Goal: Book appointment/travel/reservation

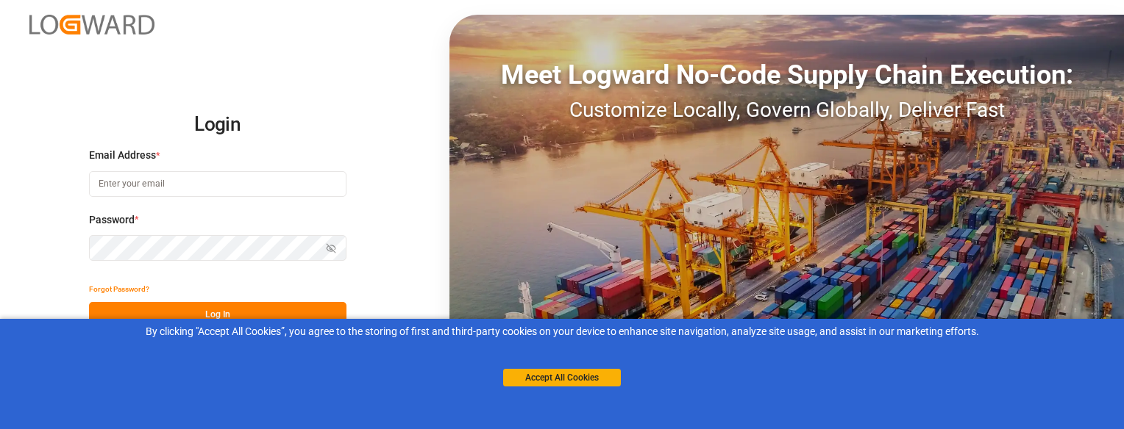
type input "[EMAIL_ADDRESS][DOMAIN_NAME]"
click at [174, 315] on button "Log In" at bounding box center [217, 315] width 257 height 26
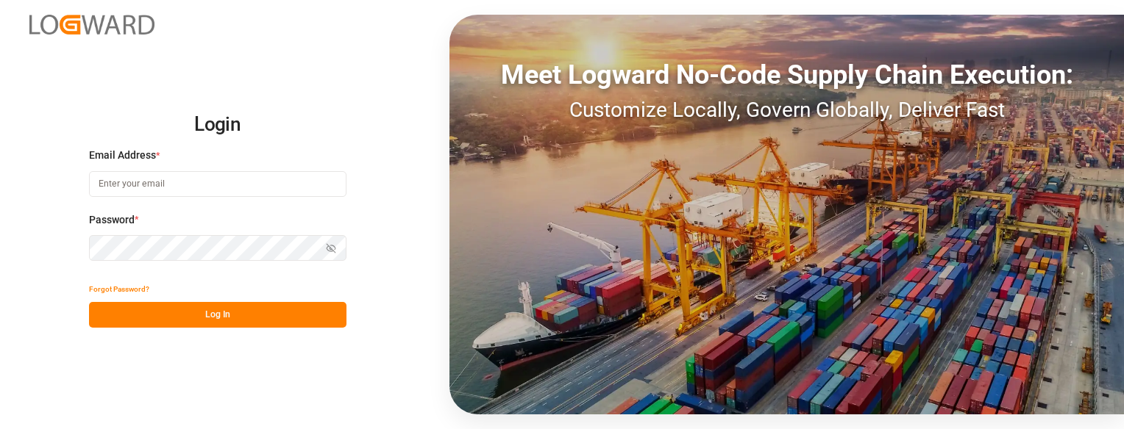
type input "[EMAIL_ADDRESS][DOMAIN_NAME]"
click at [320, 310] on button "Log In" at bounding box center [217, 315] width 257 height 26
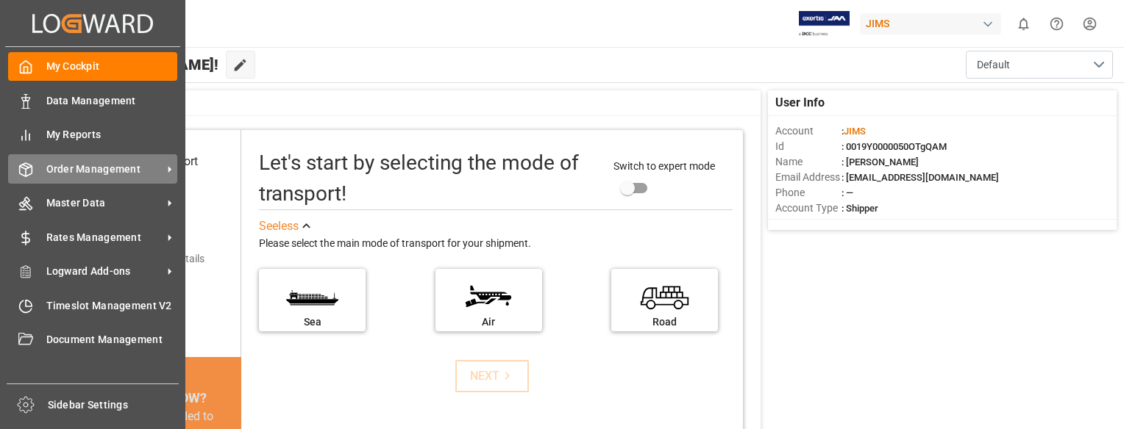
click at [67, 168] on span "Order Management" at bounding box center [104, 169] width 116 height 15
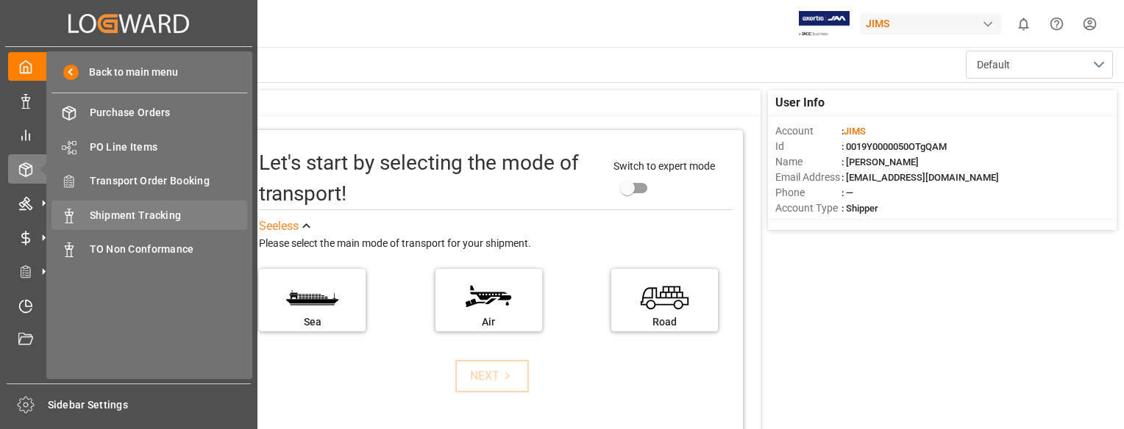
click at [94, 208] on span "Shipment Tracking" at bounding box center [169, 215] width 158 height 15
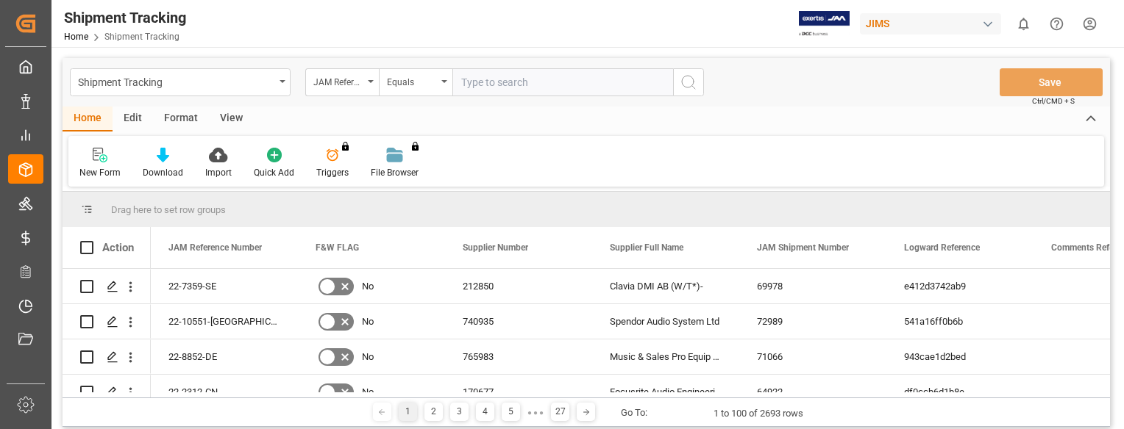
paste input "22-10495-DE"
type input "22-10495-DE"
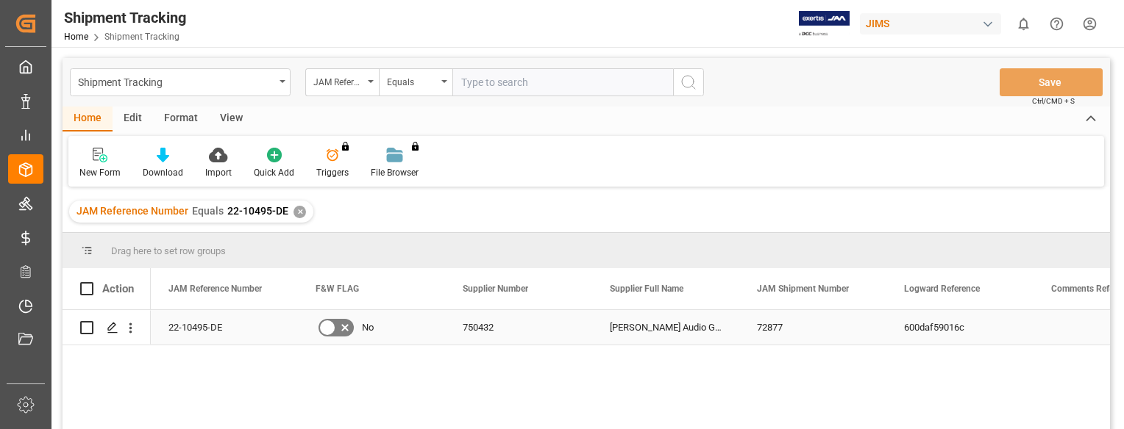
click at [194, 334] on div "22-10495-DE" at bounding box center [224, 327] width 147 height 35
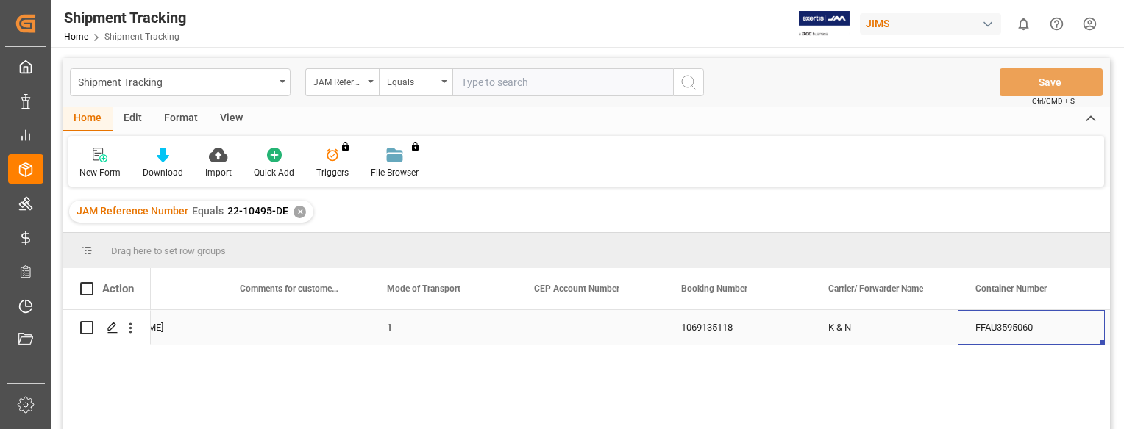
scroll to position [0, 1841]
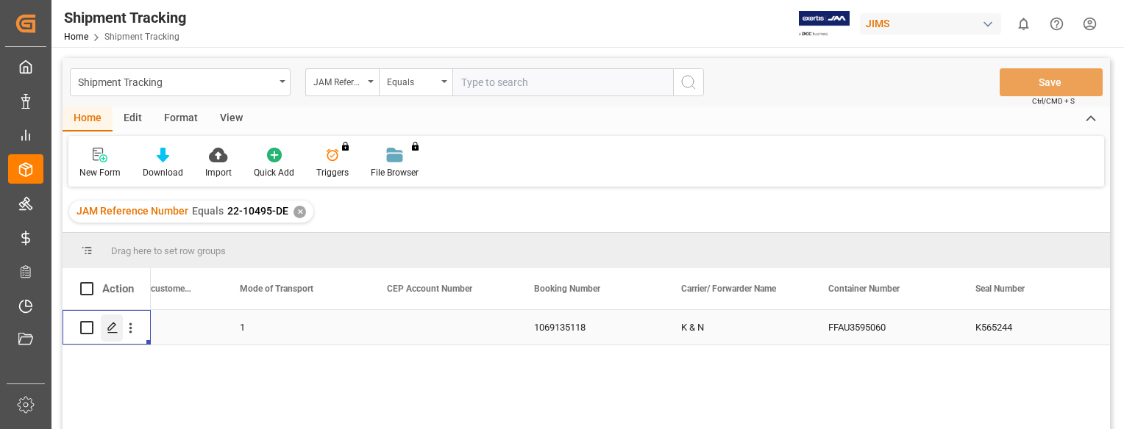
click at [107, 324] on icon "Press SPACE to select this row." at bounding box center [113, 328] width 12 height 12
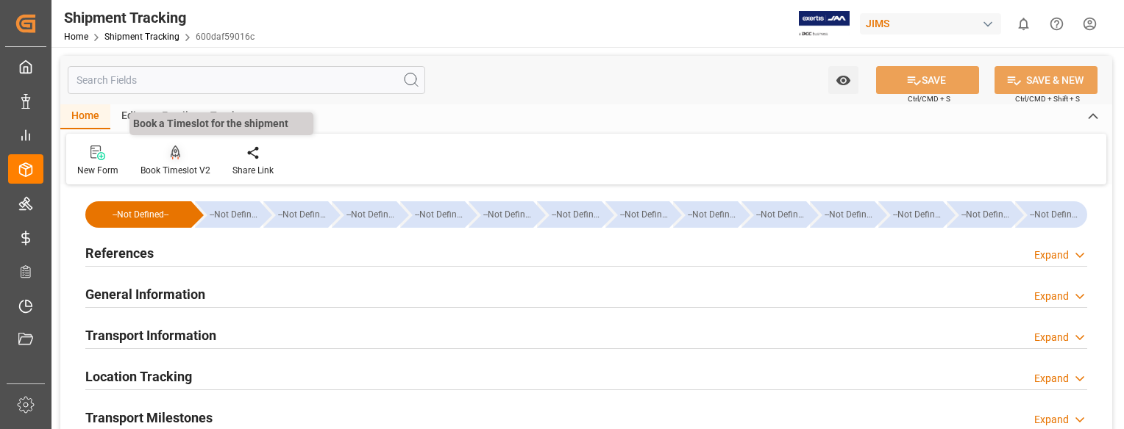
click at [180, 155] on div at bounding box center [175, 152] width 70 height 15
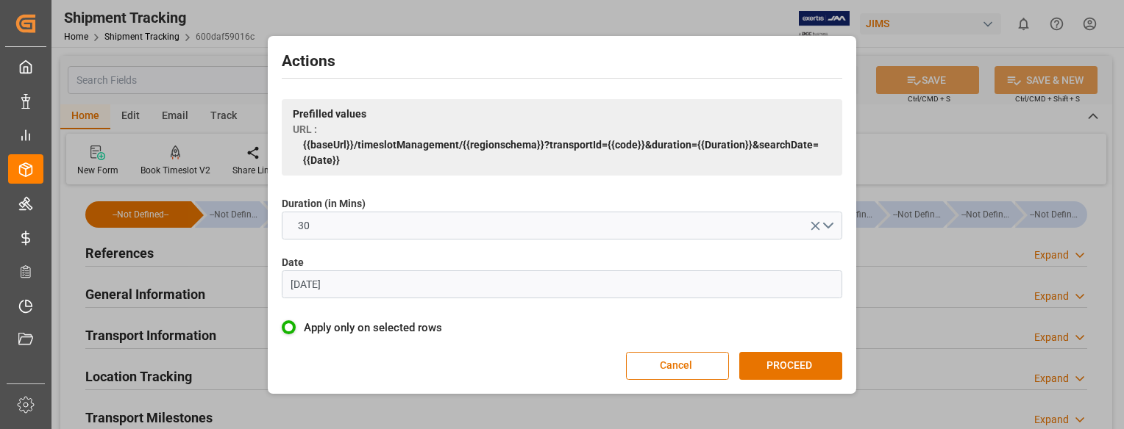
click at [363, 286] on input "[DATE]" at bounding box center [562, 285] width 560 height 28
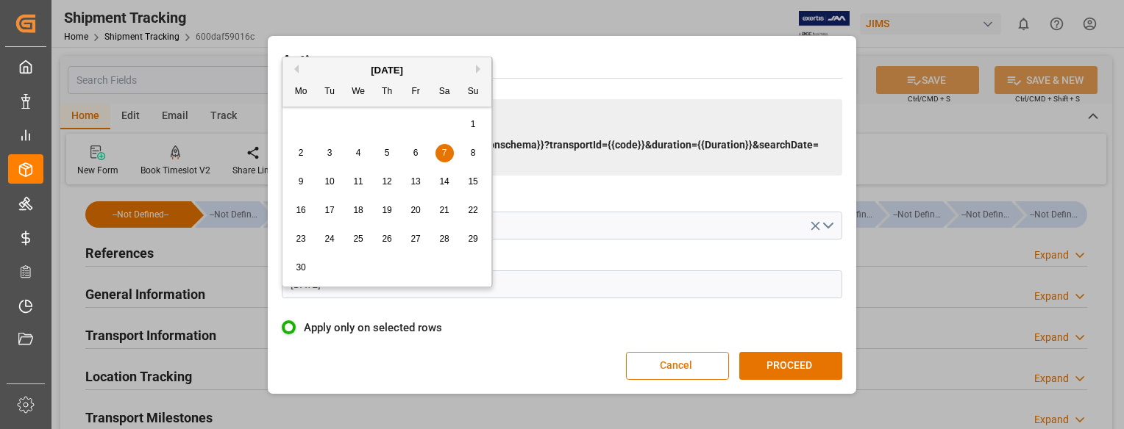
click at [476, 71] on button "Next Month" at bounding box center [480, 69] width 9 height 9
click at [477, 71] on button "Next Month" at bounding box center [480, 69] width 9 height 9
click at [478, 72] on button "Next Month" at bounding box center [480, 69] width 9 height 9
click at [480, 74] on div "Previous Month Next Month [DATE] Mo Tu We Th Fr Sa Su 1 2 3 4 5 6 7 8 9 10 11 1…" at bounding box center [387, 158] width 211 height 202
click at [478, 68] on button "Next Month" at bounding box center [480, 69] width 9 height 9
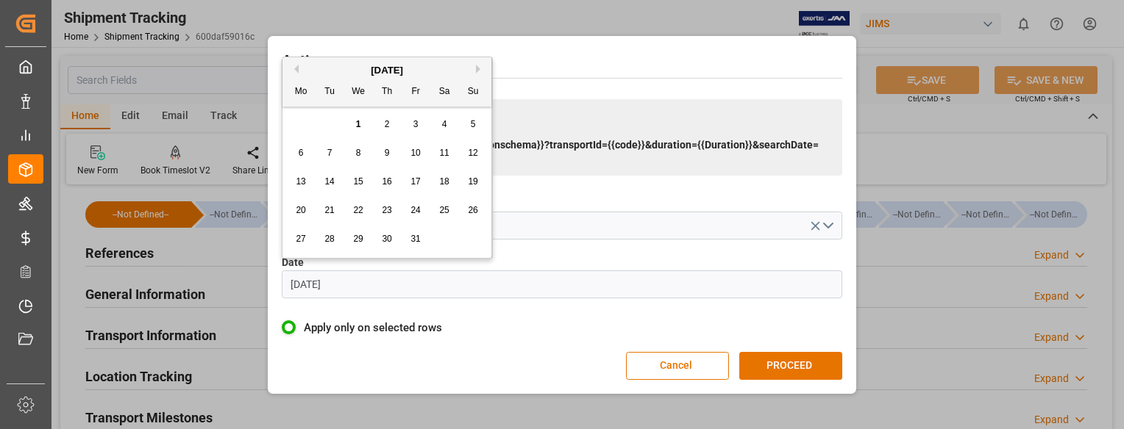
click at [385, 126] on span "2" at bounding box center [387, 124] width 5 height 10
type input "[DATE]"
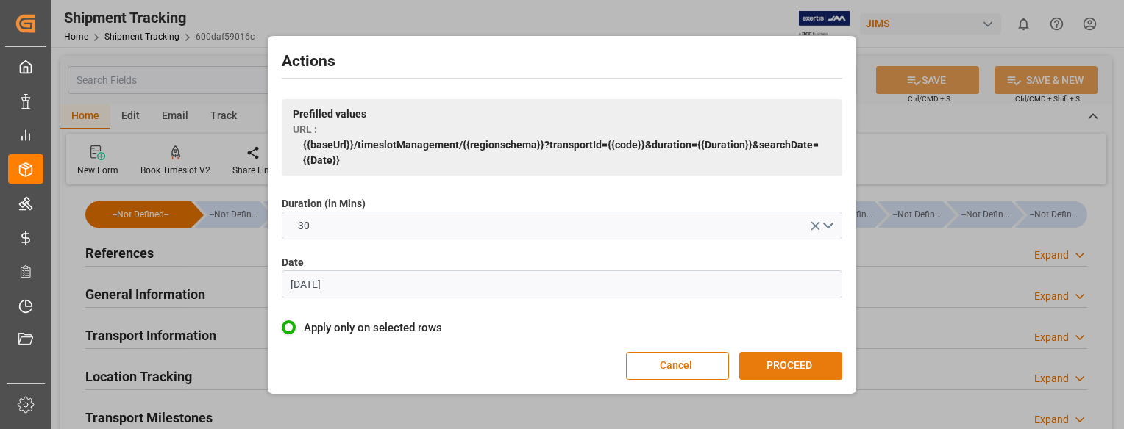
click at [768, 366] on button "PROCEED" at bounding box center [790, 366] width 103 height 28
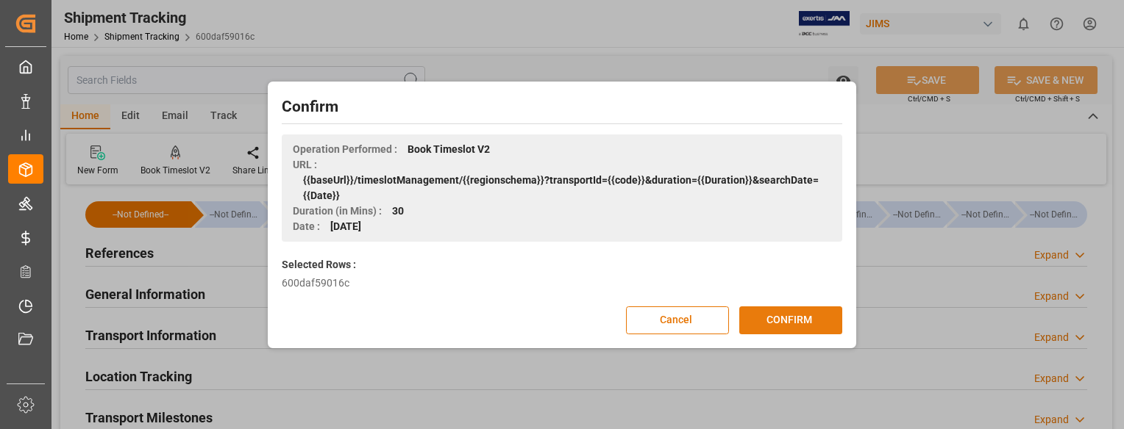
click at [771, 321] on button "CONFIRM" at bounding box center [790, 321] width 103 height 28
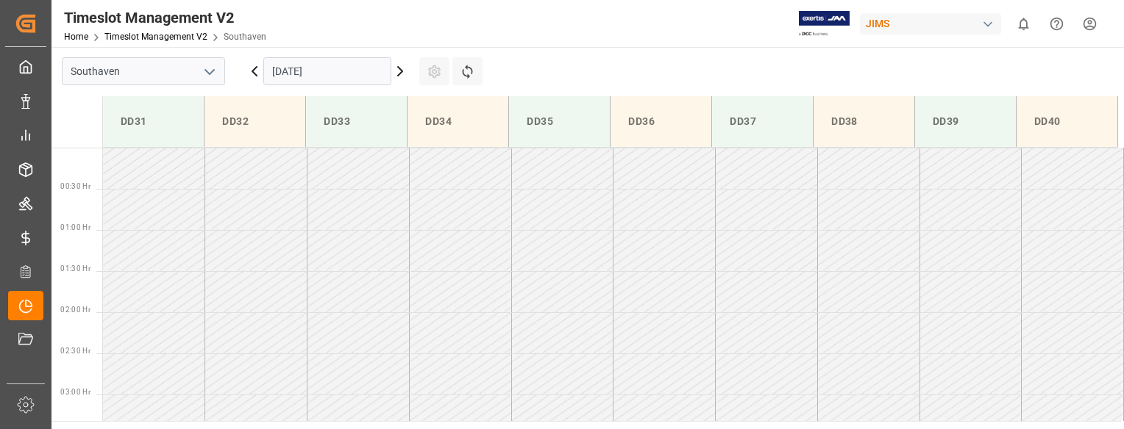
scroll to position [567, 0]
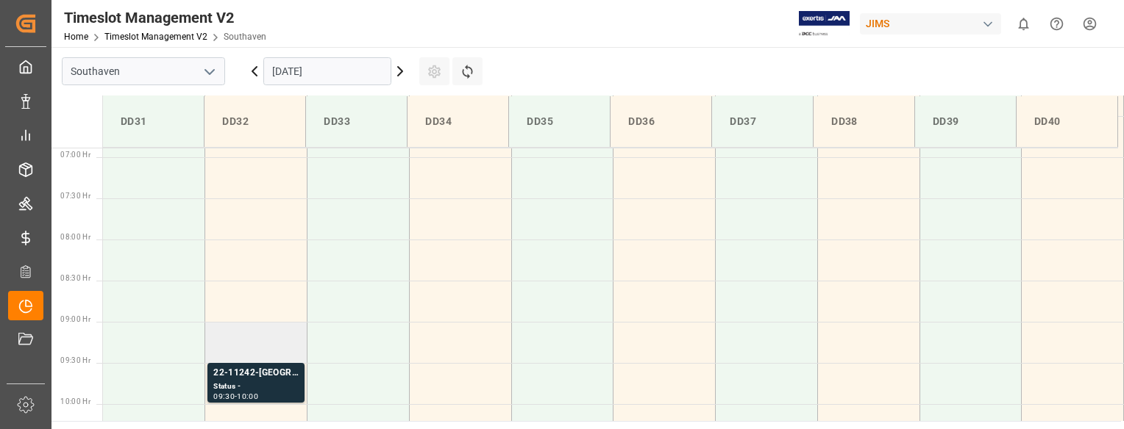
click at [274, 346] on td at bounding box center [256, 342] width 102 height 41
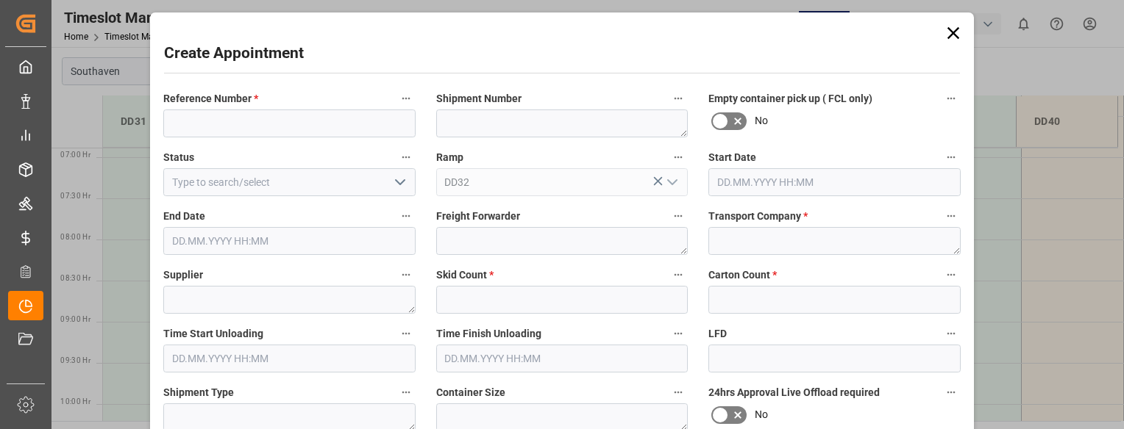
type input "02.10.2025 09:00"
type input "02.10.2025 09:30"
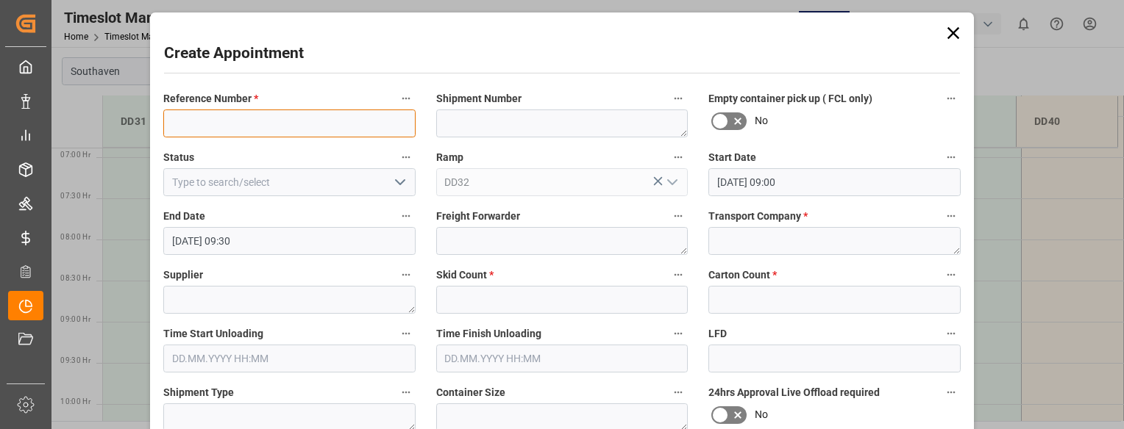
click at [260, 123] on input at bounding box center [289, 124] width 252 height 28
paste input "22-10495-DE"
type input "22-10495-DE"
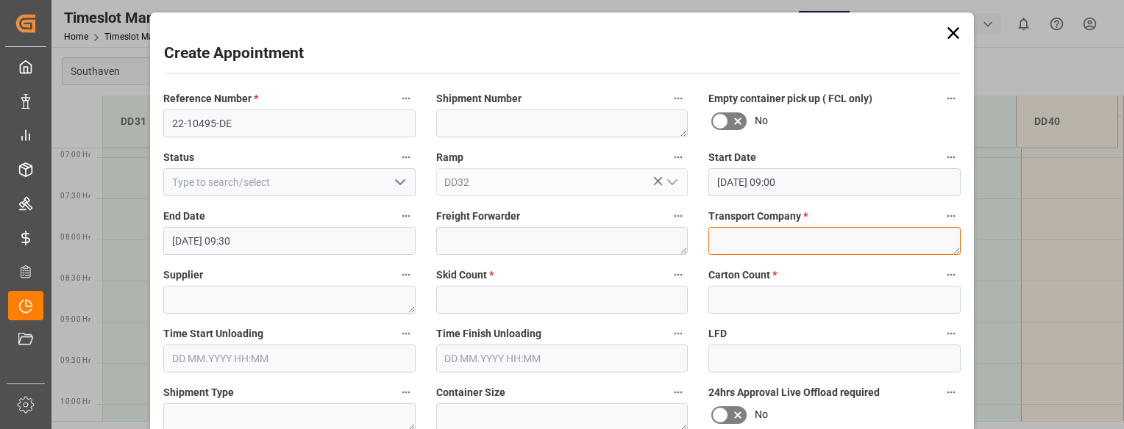
click at [749, 245] on textarea at bounding box center [834, 241] width 252 height 28
type textarea "Mainstream"
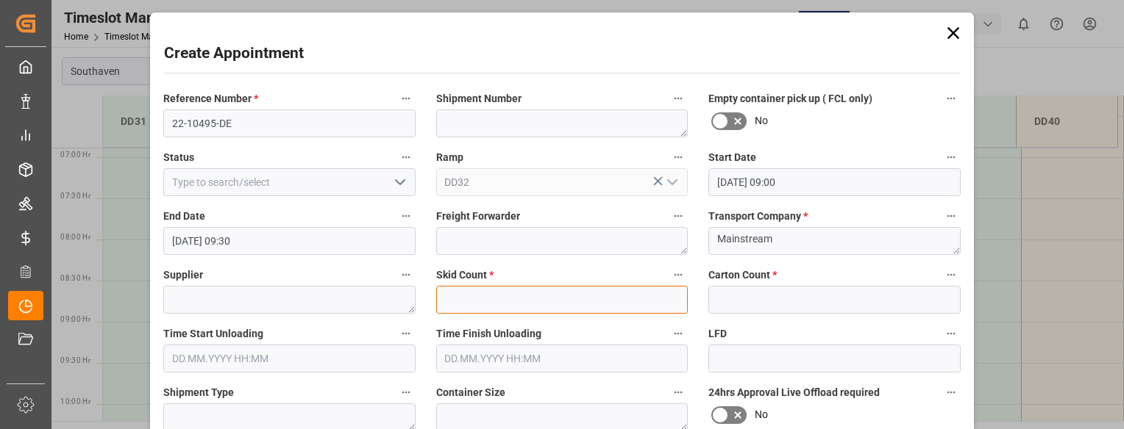
click at [575, 295] on input "text" at bounding box center [562, 300] width 252 height 28
type input "0"
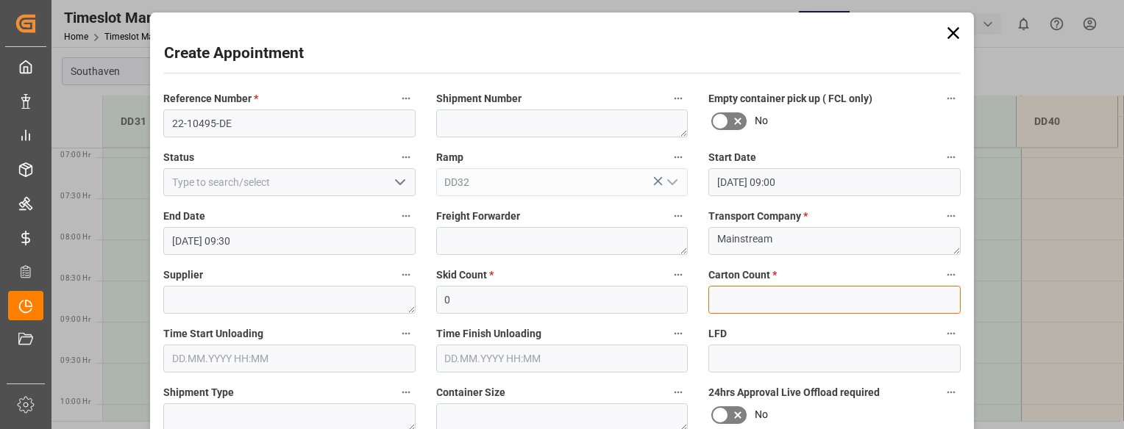
drag, startPoint x: 829, startPoint y: 302, endPoint x: 829, endPoint y: 295, distance: 7.4
click at [829, 298] on input "text" at bounding box center [834, 300] width 252 height 28
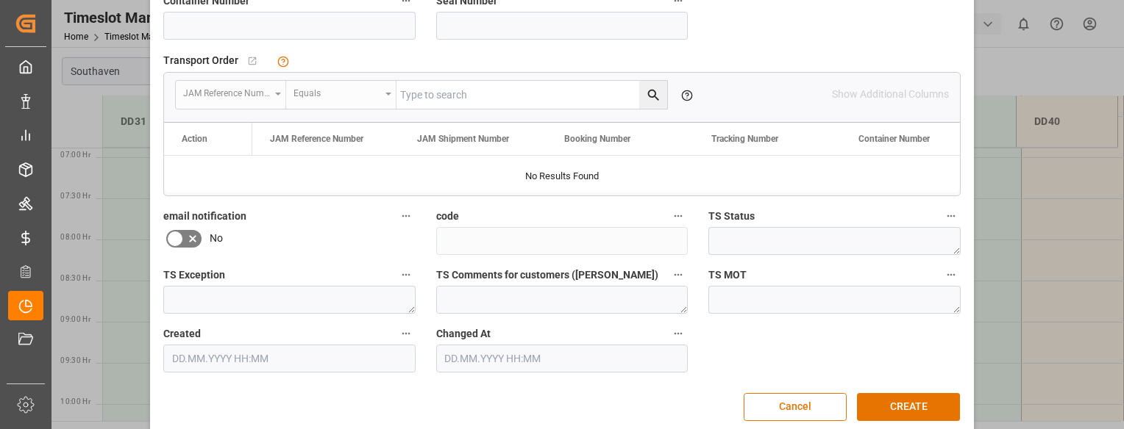
scroll to position [458, 0]
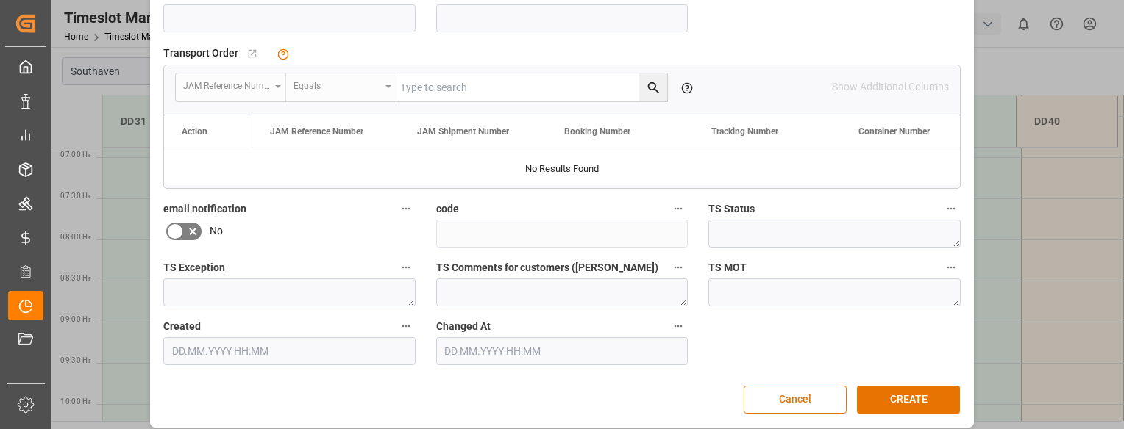
type input "0"
click at [212, 24] on input at bounding box center [289, 18] width 252 height 28
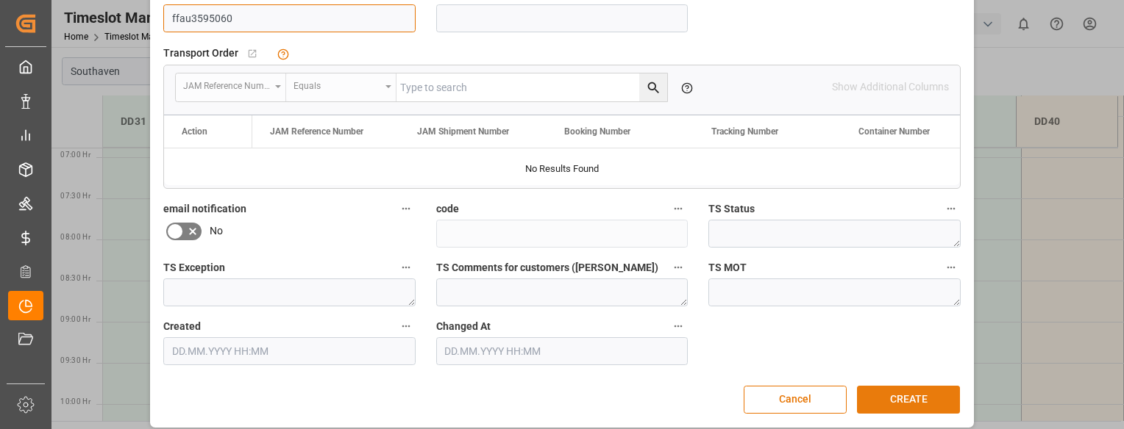
type input "ffau3595060"
click at [933, 396] on button "CREATE" at bounding box center [908, 400] width 103 height 28
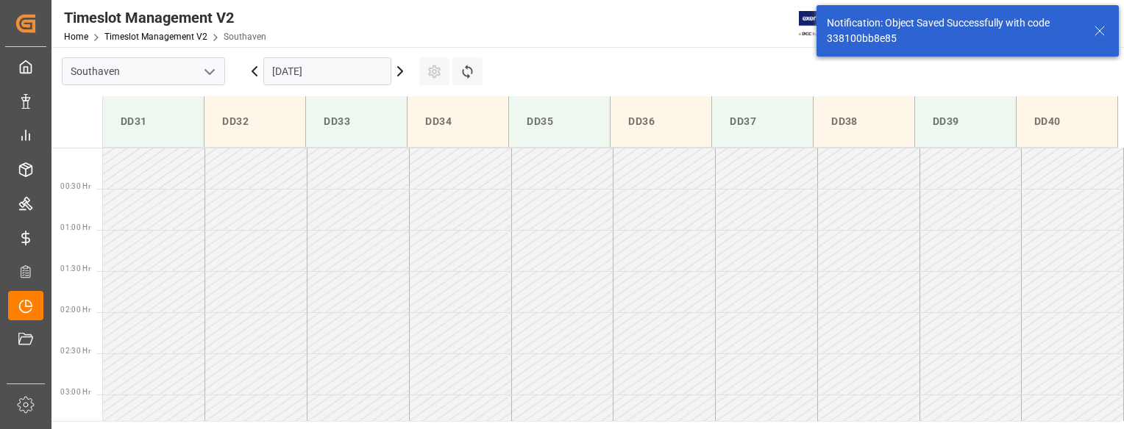
scroll to position [649, 0]
